Goal: Download file/media

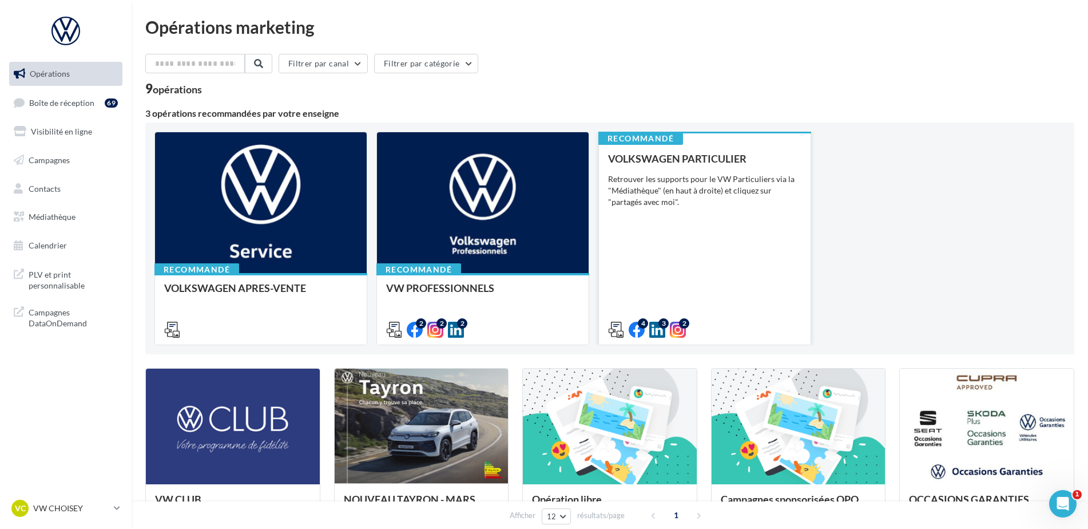
click at [734, 220] on div "VOLKSWAGEN PARTICULIER Retrouver les supports pour le VW Particuliers via la "M…" at bounding box center [704, 243] width 193 height 181
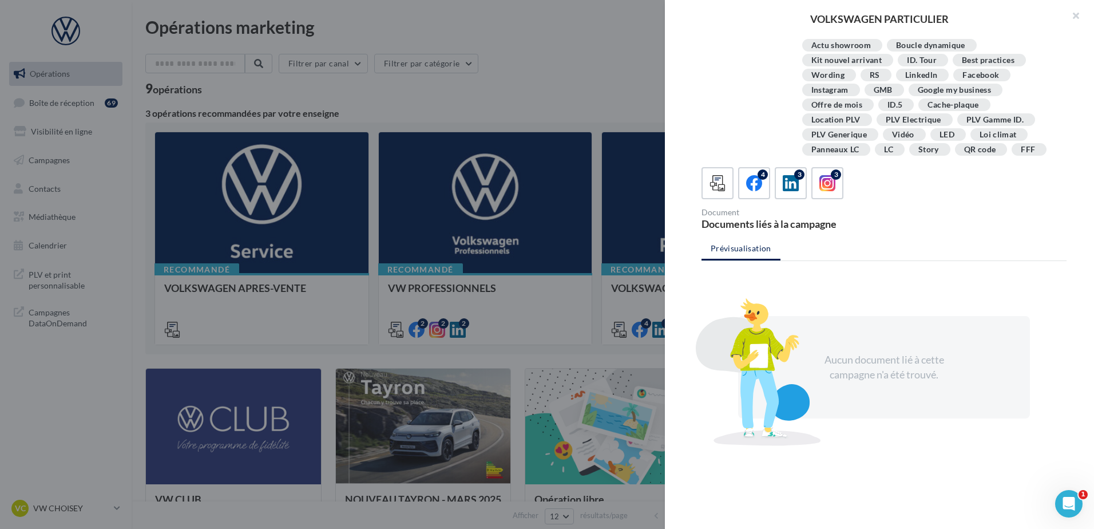
scroll to position [208, 0]
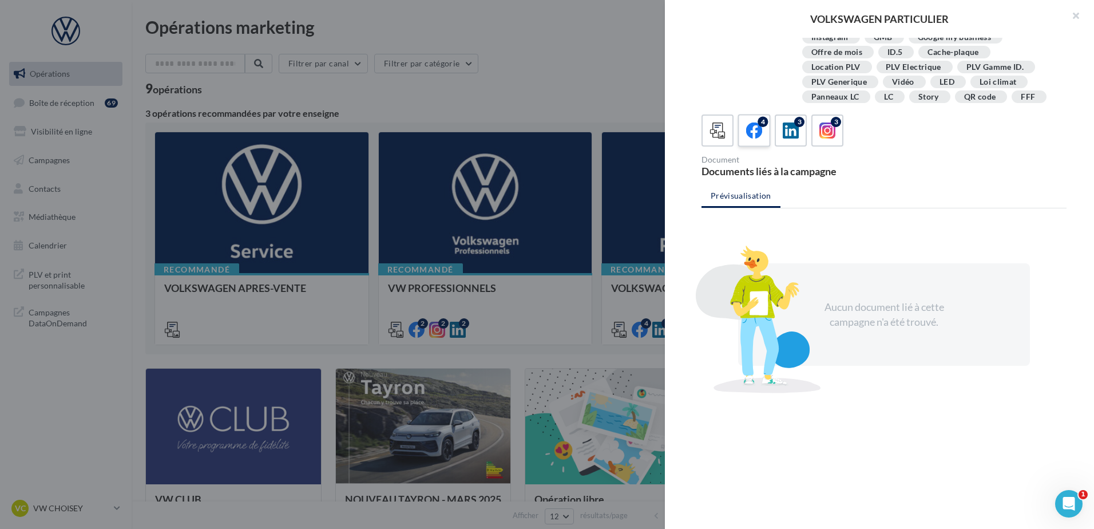
click at [765, 124] on div "4" at bounding box center [762, 122] width 10 height 10
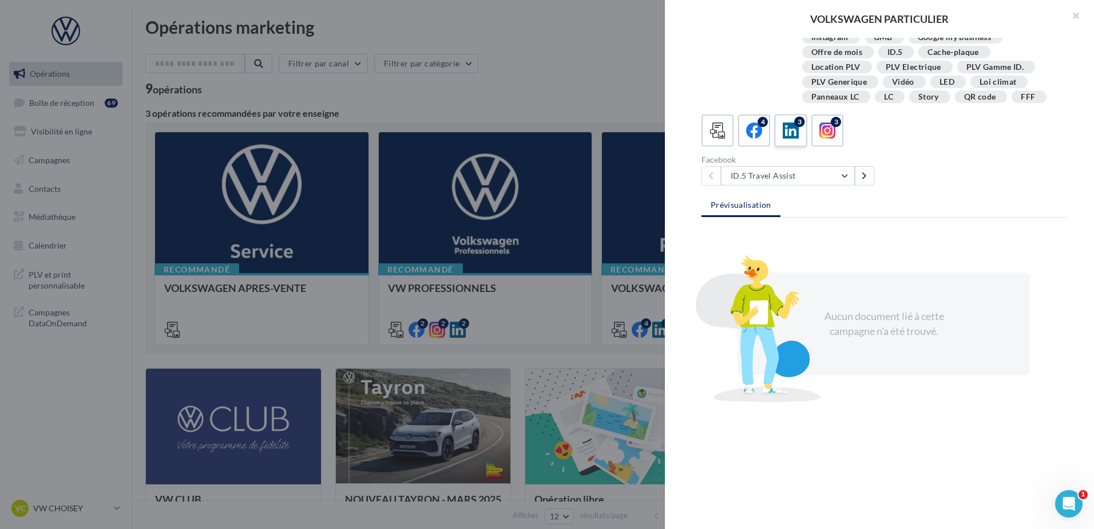
scroll to position [198, 0]
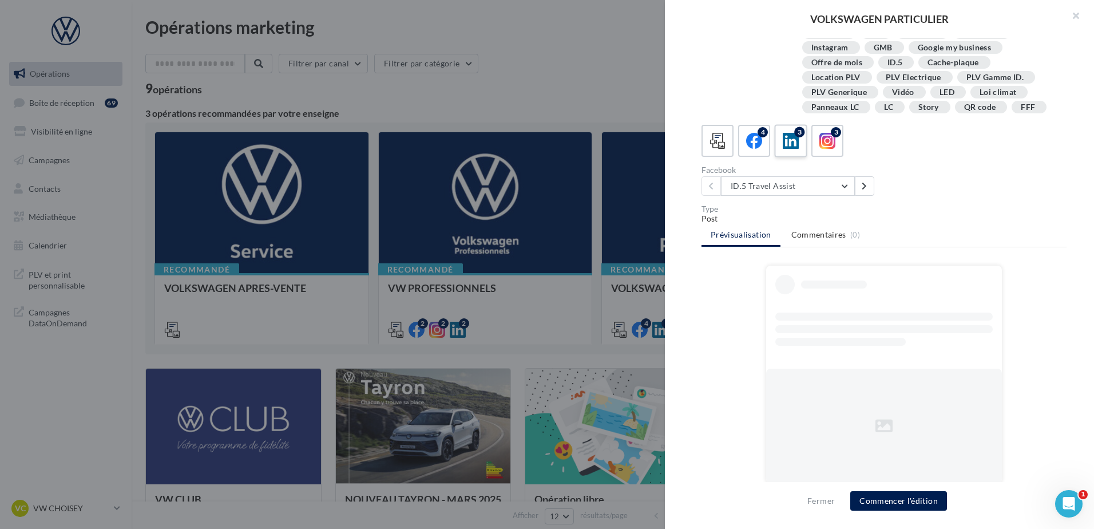
click at [793, 134] on icon at bounding box center [791, 141] width 17 height 17
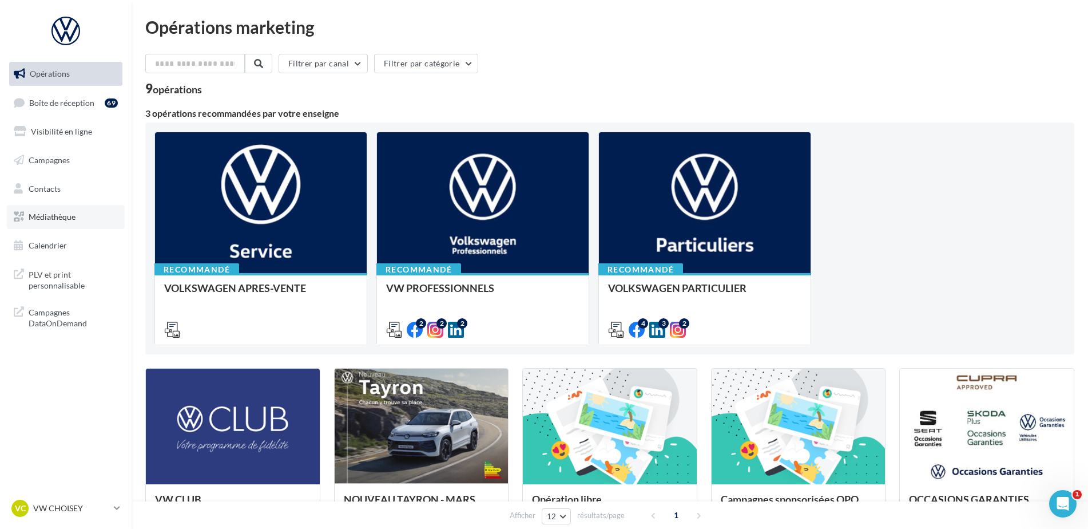
click at [59, 212] on span "Médiathèque" at bounding box center [52, 217] width 47 height 10
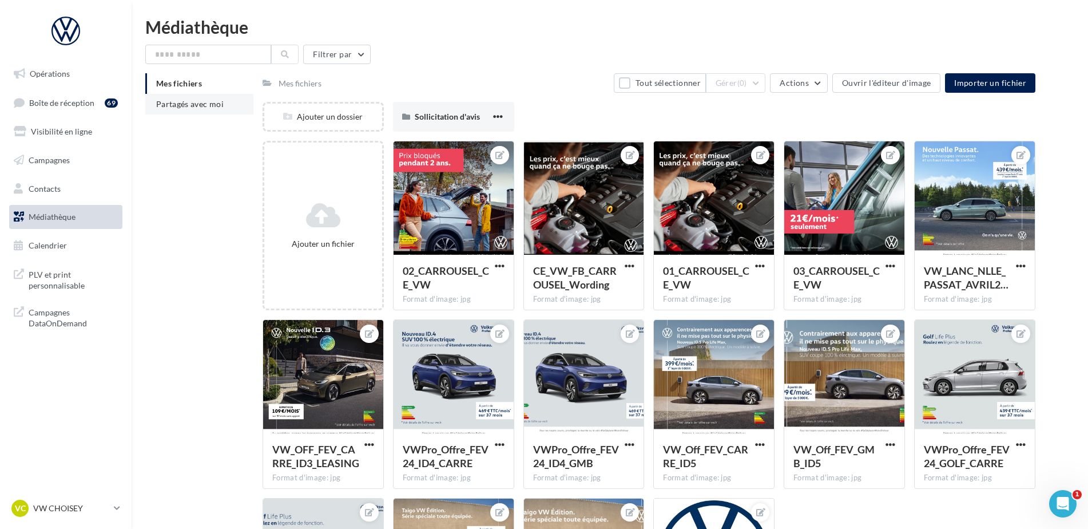
click at [189, 108] on span "Partagés avec moi" at bounding box center [189, 104] width 67 height 10
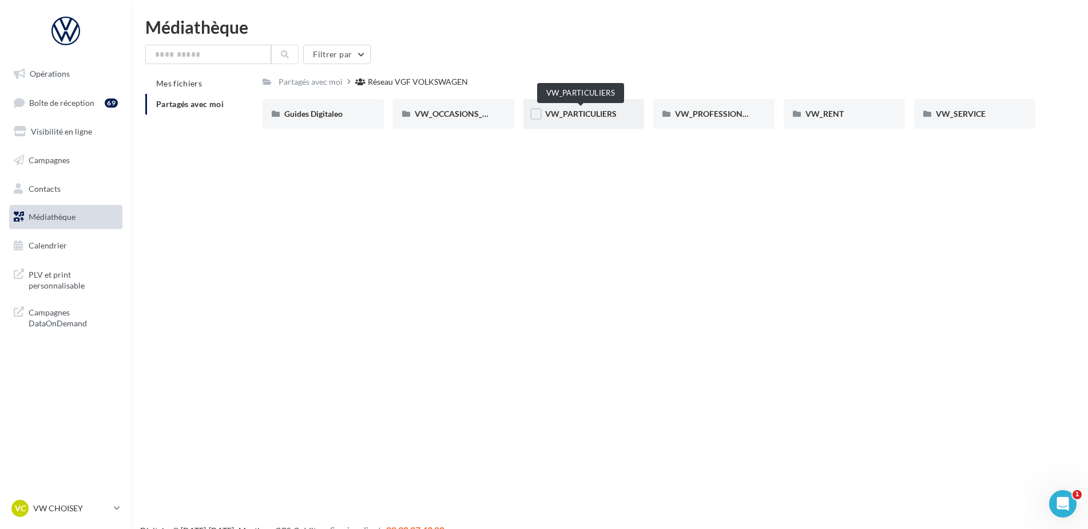
click at [561, 110] on span "VW_PARTICULIERS" at bounding box center [581, 114] width 72 height 10
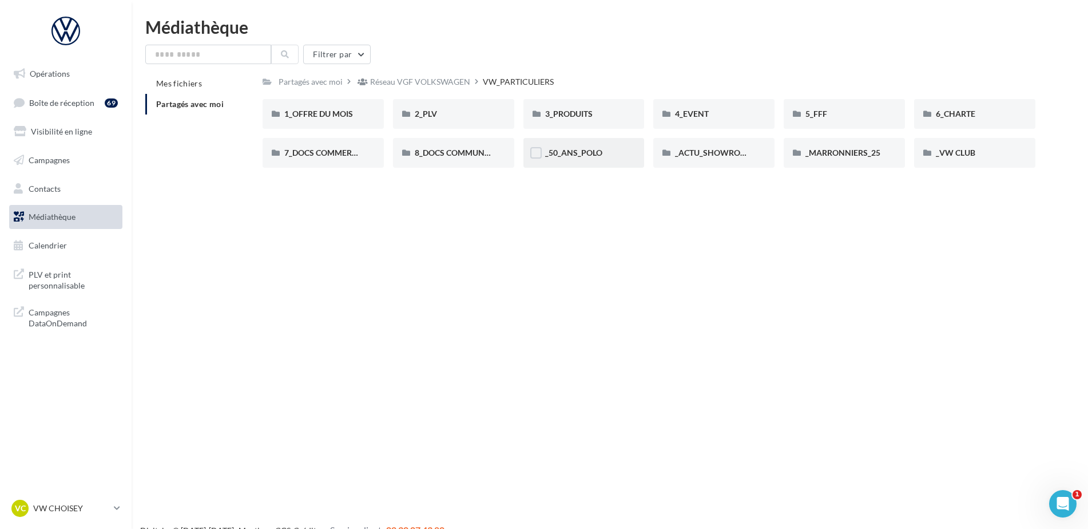
click at [604, 152] on div "_50_ANS_POLO" at bounding box center [584, 152] width 78 height 11
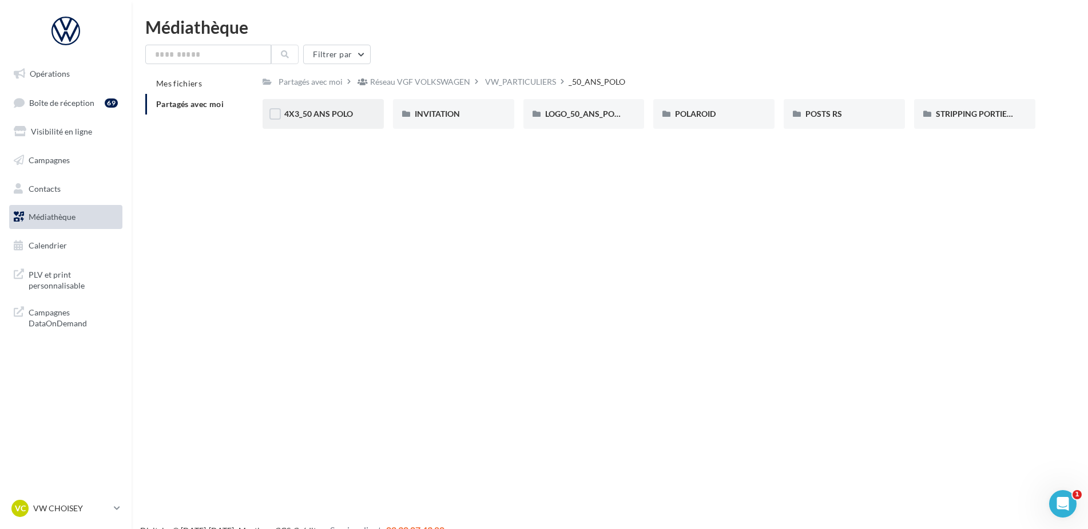
click at [352, 124] on div "4X3_50 ANS POLO" at bounding box center [323, 114] width 121 height 30
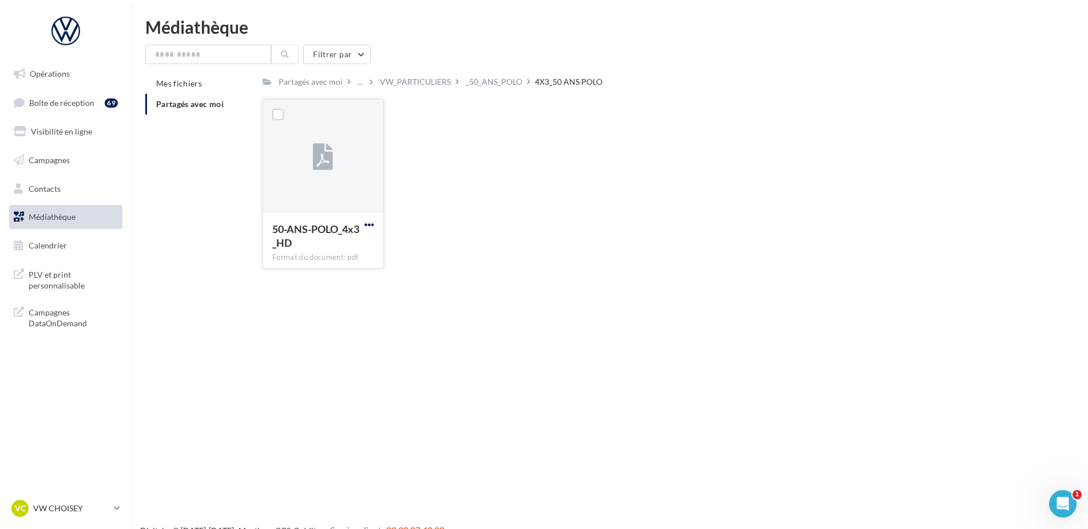
click at [371, 223] on span "button" at bounding box center [369, 225] width 10 height 10
click at [338, 249] on button "Télécharger" at bounding box center [319, 247] width 114 height 30
click at [423, 84] on div "VW_PARTICULIERS" at bounding box center [415, 81] width 71 height 11
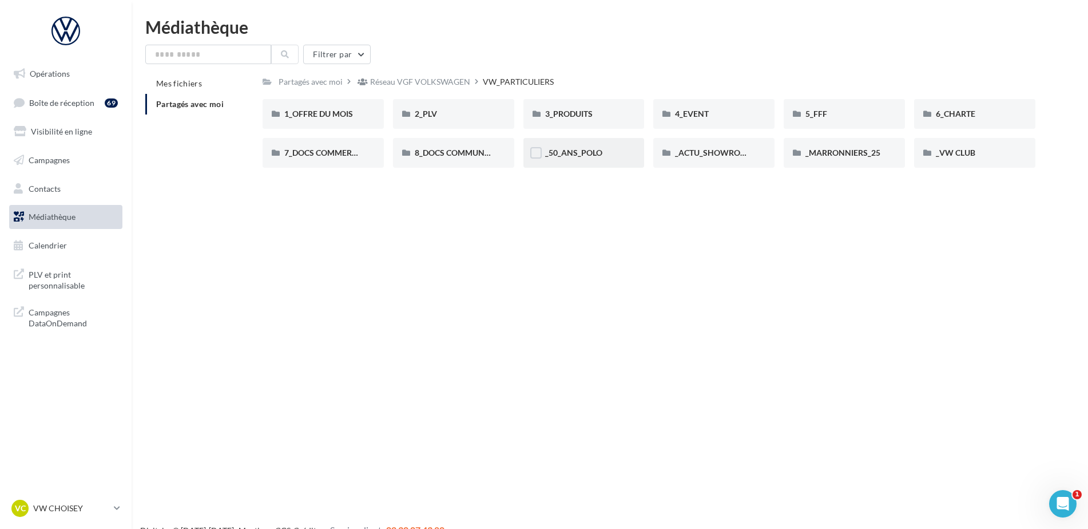
click at [578, 146] on div "_50_ANS_POLO" at bounding box center [583, 153] width 121 height 30
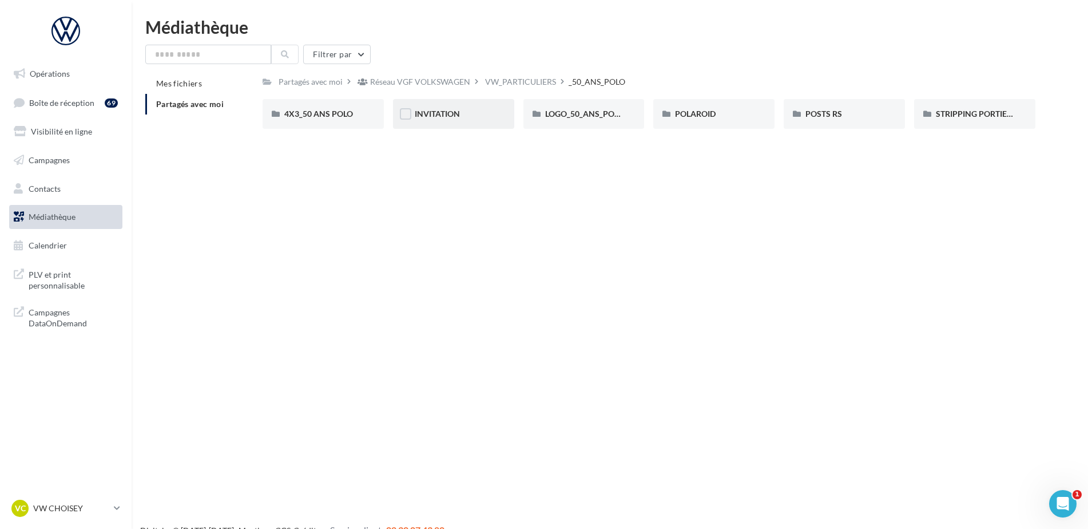
click at [452, 120] on div "INVITATION" at bounding box center [454, 113] width 78 height 11
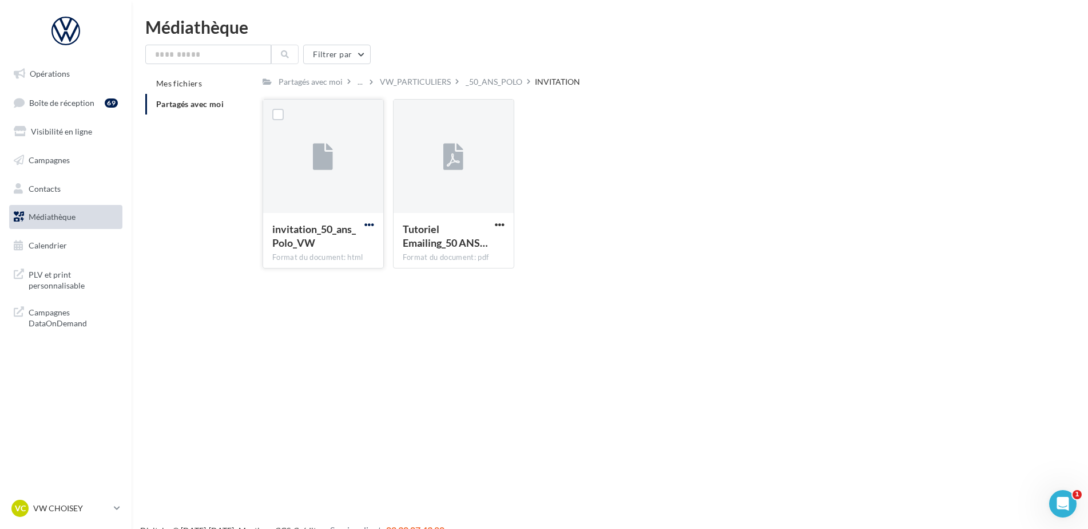
click at [364, 224] on span "button" at bounding box center [369, 225] width 10 height 10
click at [335, 244] on button "Télécharger" at bounding box center [319, 247] width 114 height 30
click at [500, 224] on span "button" at bounding box center [500, 225] width 10 height 10
click at [481, 242] on button "Télécharger" at bounding box center [449, 247] width 114 height 30
drag, startPoint x: 725, startPoint y: 256, endPoint x: 713, endPoint y: 244, distance: 17.0
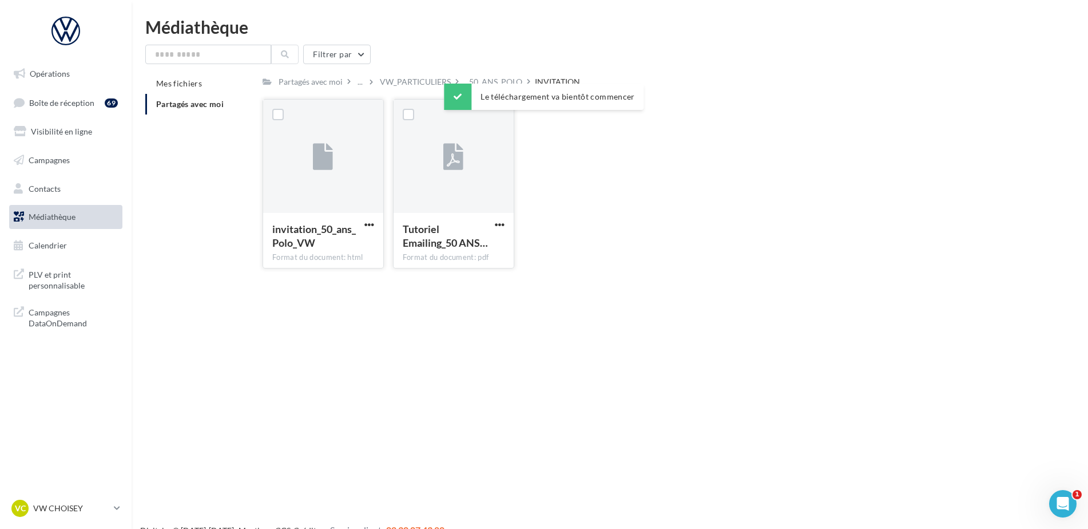
click at [725, 256] on div "invitation_50_ans_Polo_VW Format du document: html invitation_50_ans_Polo_VW Tu…" at bounding box center [654, 188] width 782 height 178
click at [496, 88] on div "_50_ANS_POLO" at bounding box center [493, 81] width 61 height 17
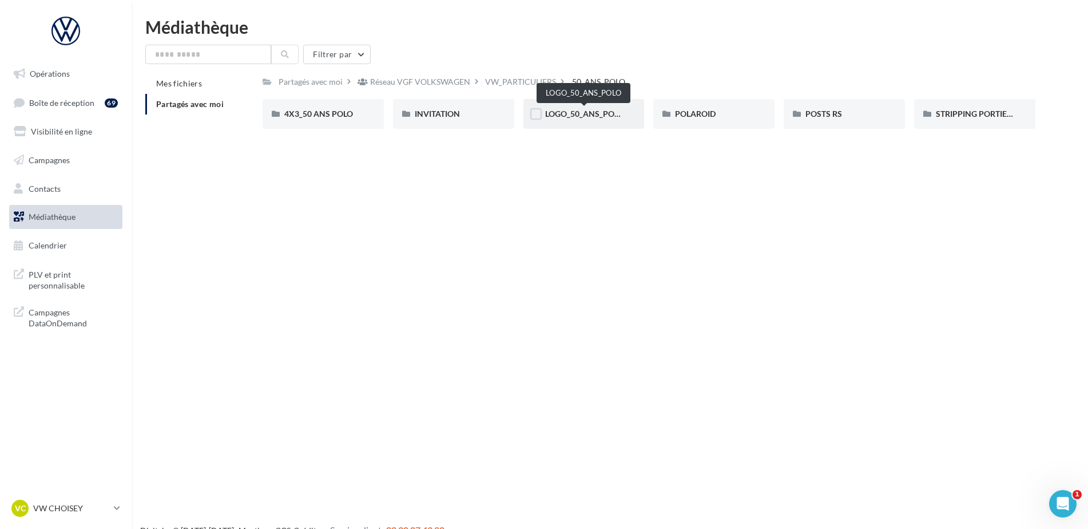
click at [586, 110] on span "LOGO_50_ANS_POLO" at bounding box center [584, 114] width 79 height 10
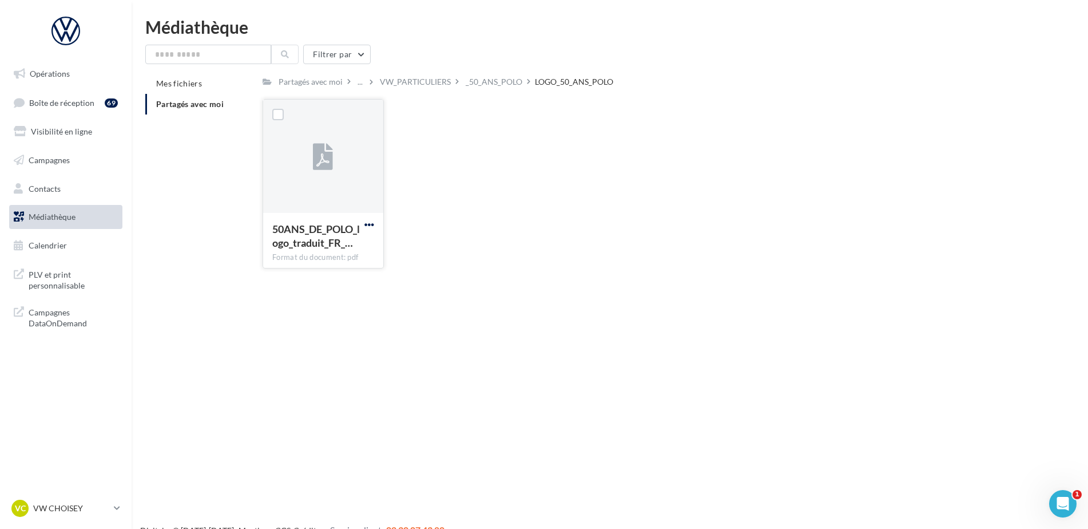
click at [368, 225] on span "button" at bounding box center [369, 225] width 10 height 10
click at [340, 248] on button "Télécharger" at bounding box center [319, 247] width 114 height 30
drag, startPoint x: 537, startPoint y: 180, endPoint x: 507, endPoint y: 88, distance: 96.4
click at [537, 173] on div "50ANS_DE_POLO_logo_traduit_FR_… Format du document: pdf 50ANS_DE_POLO_logo_trad…" at bounding box center [654, 188] width 782 height 178
click at [506, 84] on div "_50_ANS_POLO" at bounding box center [494, 81] width 57 height 11
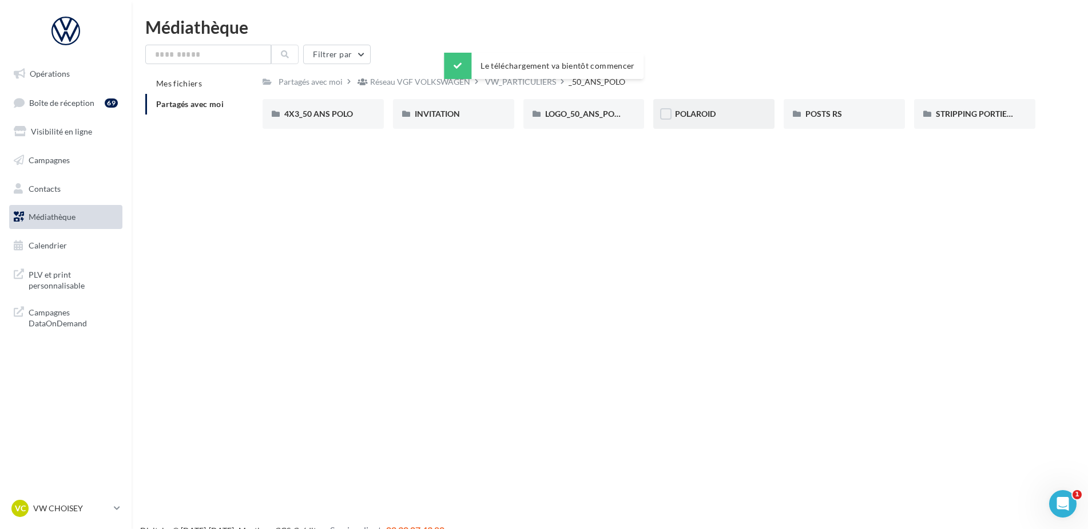
click at [730, 115] on div "POLAROID" at bounding box center [714, 113] width 78 height 11
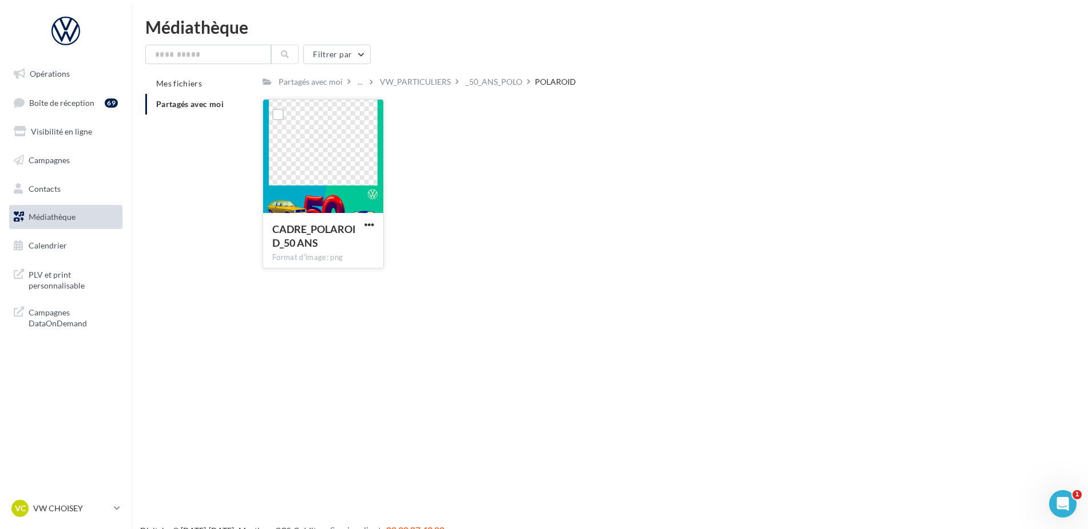
click at [376, 228] on button "button" at bounding box center [369, 225] width 14 height 11
click at [356, 245] on button "Télécharger" at bounding box center [319, 247] width 114 height 30
click at [482, 84] on div "Le téléchargement va bientôt commencer" at bounding box center [544, 68] width 200 height 31
click at [492, 88] on div "_50_ANS_POLO" at bounding box center [493, 81] width 61 height 17
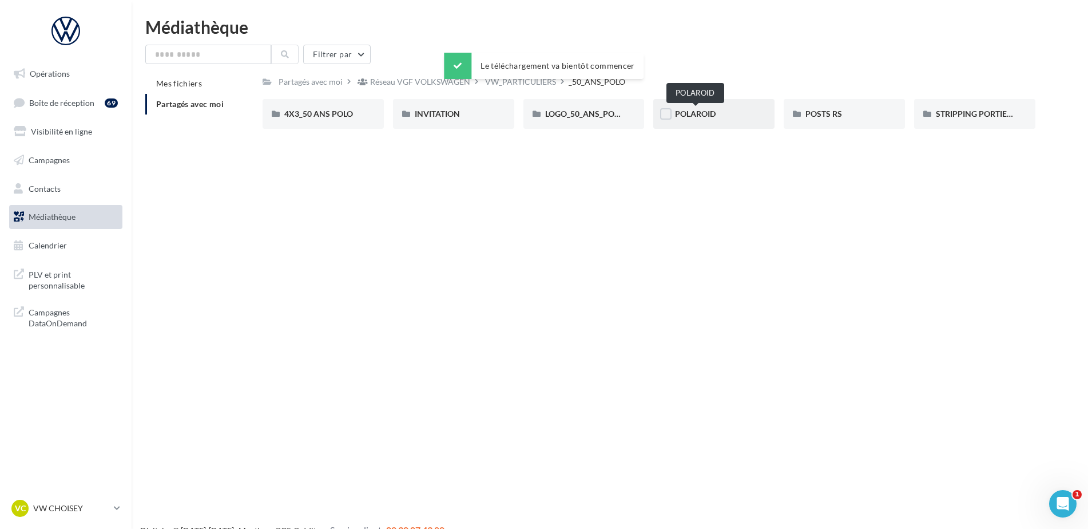
click at [689, 109] on span "POLAROID" at bounding box center [695, 114] width 41 height 10
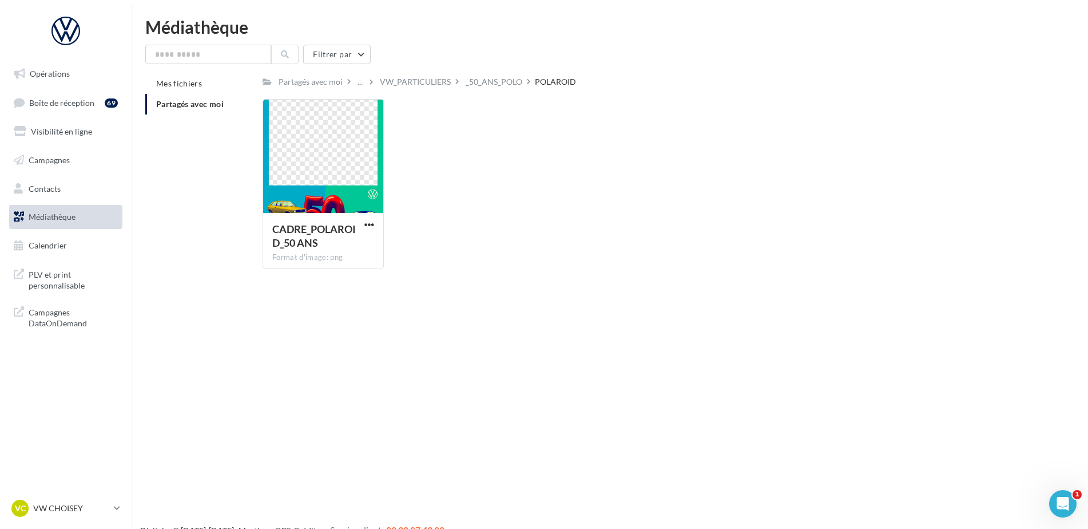
click at [502, 81] on div "_50_ANS_POLO" at bounding box center [494, 81] width 57 height 11
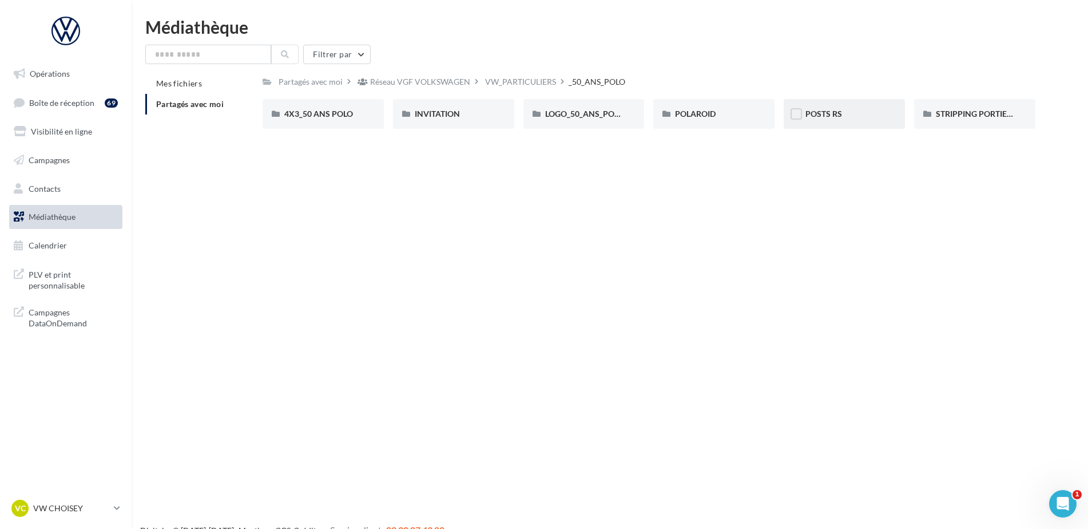
click at [857, 122] on div "POSTS RS" at bounding box center [844, 114] width 121 height 30
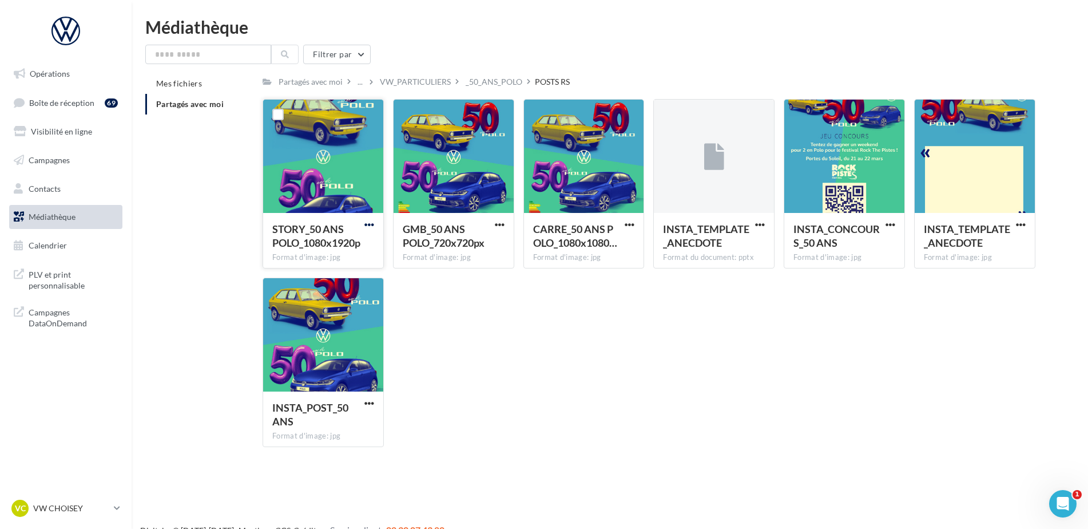
click at [368, 221] on span "button" at bounding box center [369, 225] width 10 height 10
click at [341, 247] on button "Télécharger" at bounding box center [319, 247] width 114 height 30
click at [498, 223] on span "button" at bounding box center [500, 225] width 10 height 10
click at [444, 245] on button "Télécharger" at bounding box center [449, 247] width 114 height 30
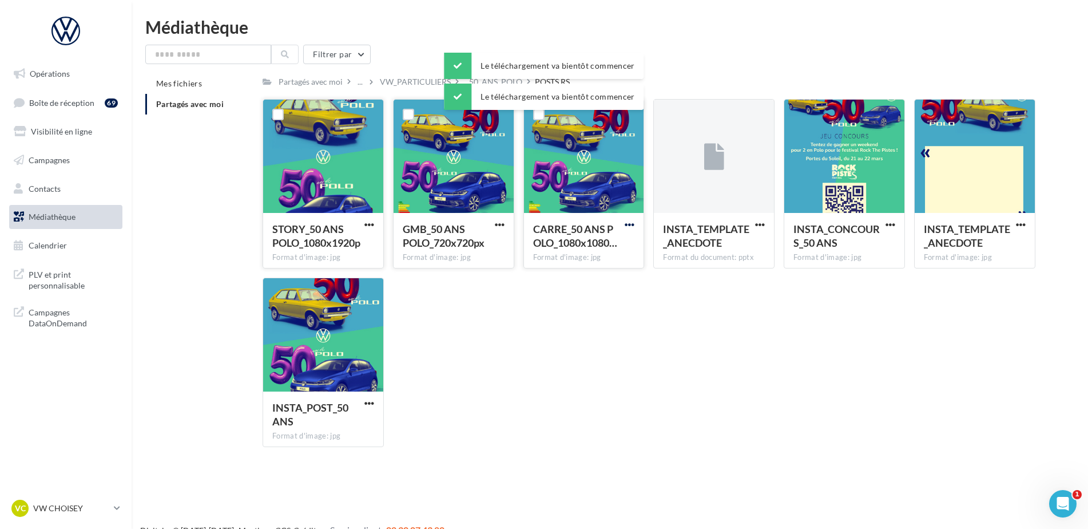
click at [625, 227] on span "button" at bounding box center [630, 225] width 10 height 10
drag, startPoint x: 617, startPoint y: 243, endPoint x: 648, endPoint y: 240, distance: 31.5
click at [617, 242] on button "Télécharger" at bounding box center [579, 247] width 114 height 30
click at [762, 227] on span "button" at bounding box center [760, 225] width 10 height 10
click at [752, 237] on button "Télécharger" at bounding box center [710, 247] width 114 height 30
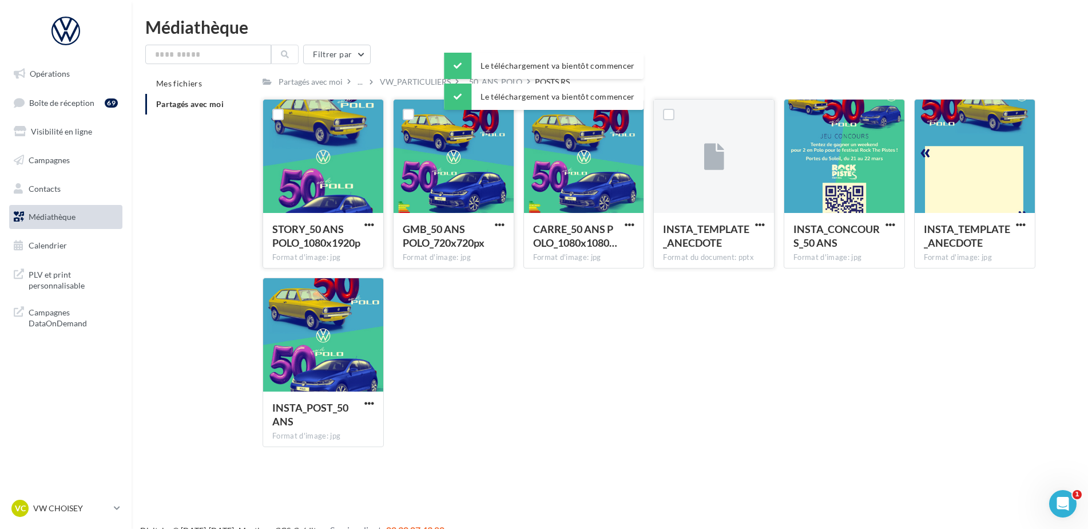
click at [852, 355] on div "STORY_50 ANS POLO_1080x1920p Format d'image: jpg STORY_50 ANS POLO_1080x1920p G…" at bounding box center [654, 277] width 782 height 357
click at [886, 226] on span "button" at bounding box center [890, 225] width 10 height 10
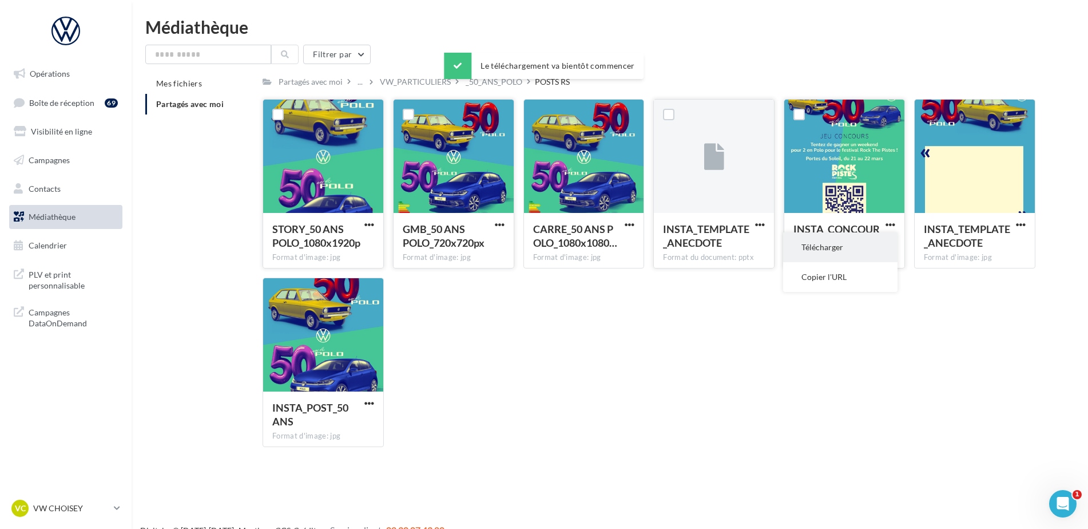
click at [873, 240] on button "Télécharger" at bounding box center [840, 247] width 114 height 30
click at [1071, 254] on div "Mes fichiers Partagés avec moi Partagés avec moi ... VW_PARTICULIERS _50_ANS_PO…" at bounding box center [614, 264] width 938 height 383
click at [1015, 230] on button "button" at bounding box center [1021, 225] width 14 height 11
click at [962, 243] on button "Télécharger" at bounding box center [971, 247] width 114 height 30
click at [369, 400] on span "button" at bounding box center [369, 403] width 10 height 10
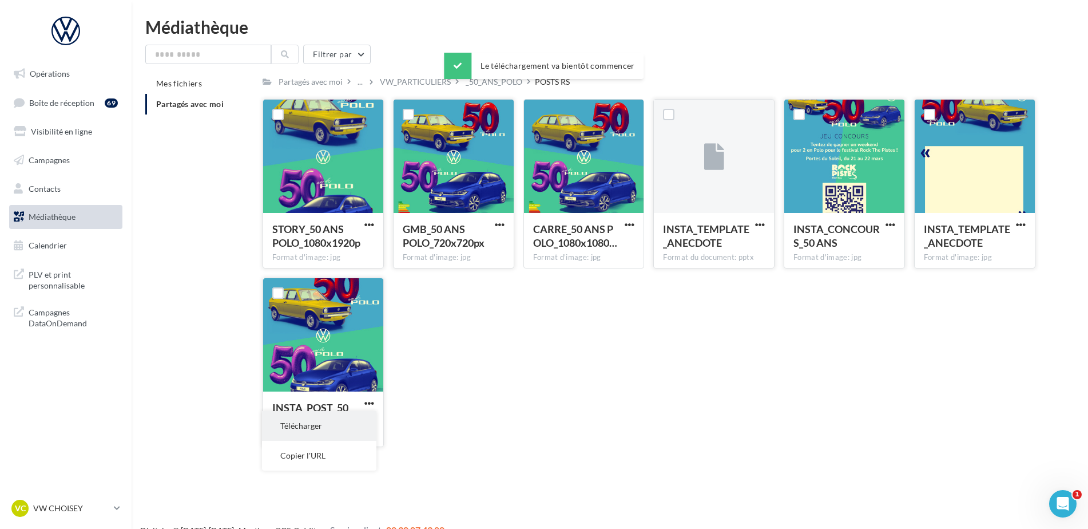
click at [340, 420] on button "Télécharger" at bounding box center [319, 426] width 114 height 30
click at [400, 83] on div "VW_PARTICULIERS" at bounding box center [415, 81] width 71 height 11
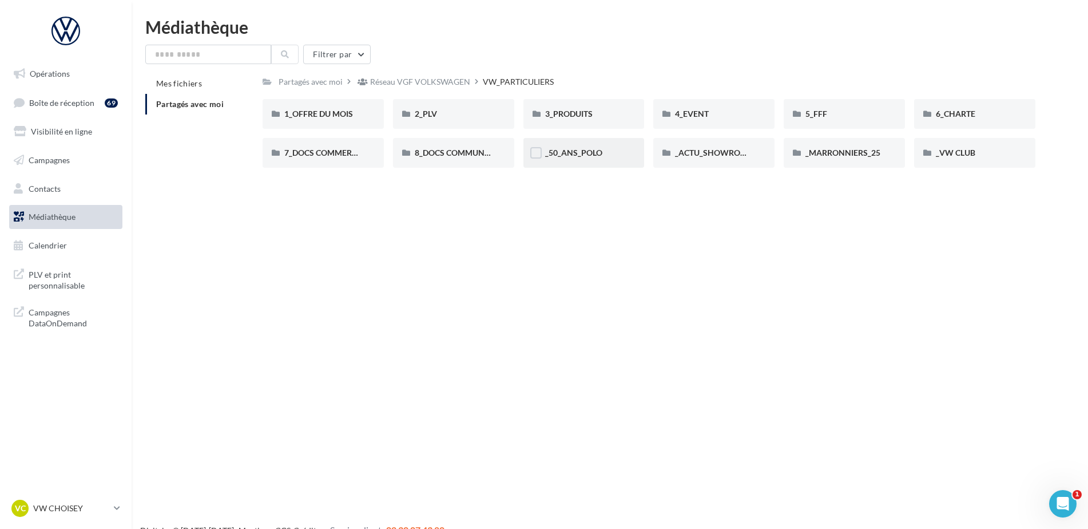
click at [565, 150] on span "_50_ANS_POLO" at bounding box center [573, 153] width 57 height 10
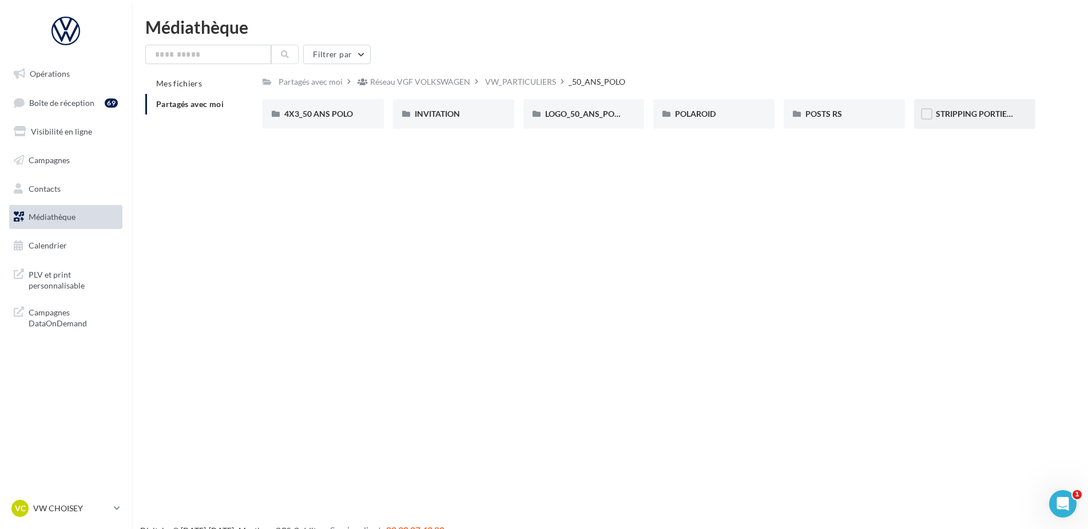
drag, startPoint x: 820, startPoint y: 109, endPoint x: 1001, endPoint y: 110, distance: 180.8
click at [815, 141] on div "Opérations Boîte de réception 69 Visibilité en ligne Campagnes Contacts Médiath…" at bounding box center [544, 282] width 1088 height 529
click at [990, 101] on div "STRIPPING PORTIERE" at bounding box center [974, 114] width 121 height 30
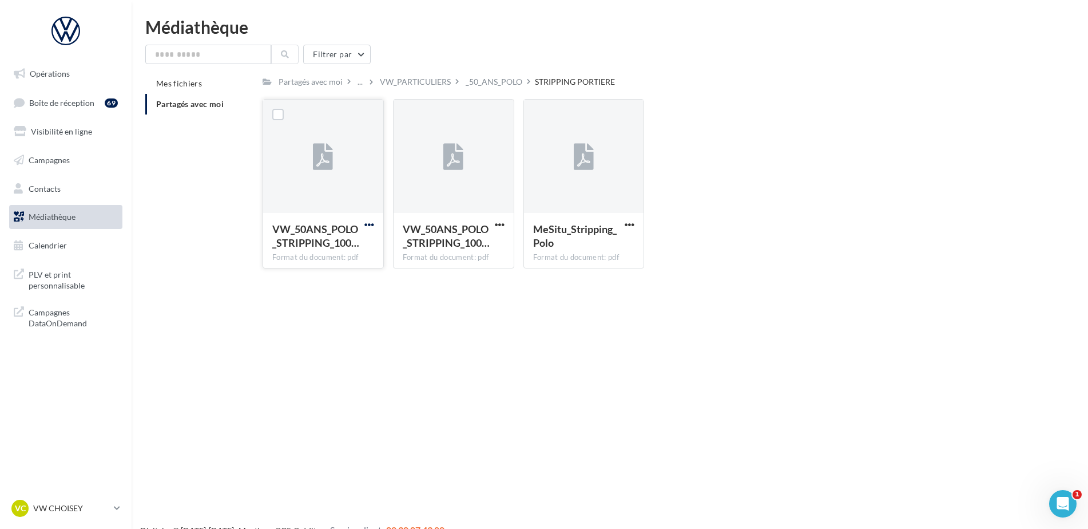
click at [372, 220] on span "button" at bounding box center [369, 225] width 10 height 10
click at [344, 244] on button "Télécharger" at bounding box center [319, 247] width 114 height 30
click at [502, 228] on span "button" at bounding box center [500, 225] width 10 height 10
click at [464, 248] on button "Télécharger" at bounding box center [449, 247] width 114 height 30
click at [623, 226] on button "button" at bounding box center [629, 225] width 14 height 11
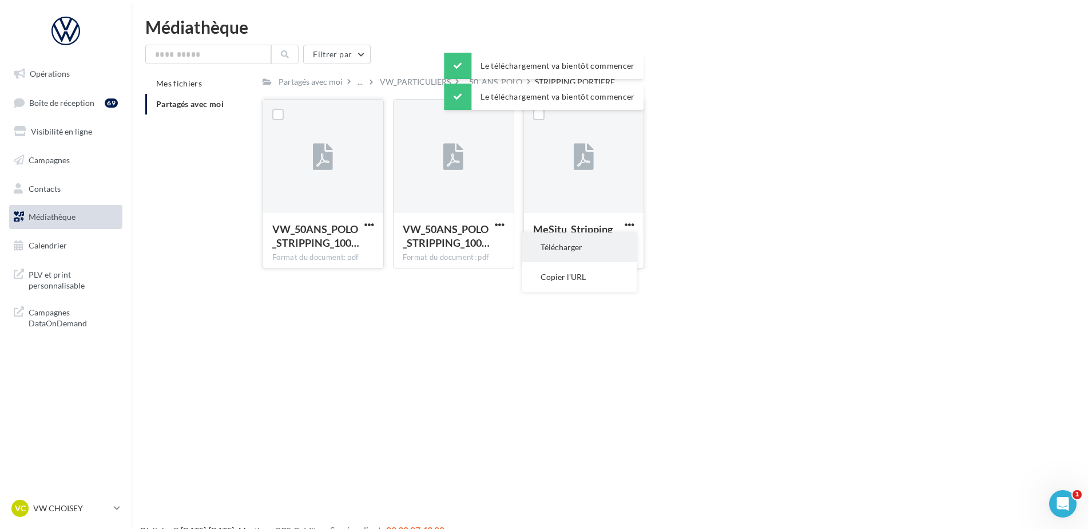
click at [605, 239] on button "Télécharger" at bounding box center [579, 247] width 114 height 30
